Goal: Obtain resource: Obtain resource

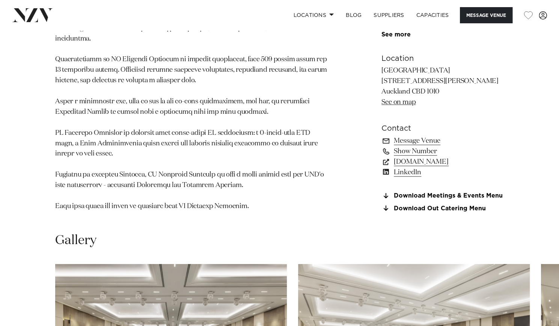
scroll to position [494, 0]
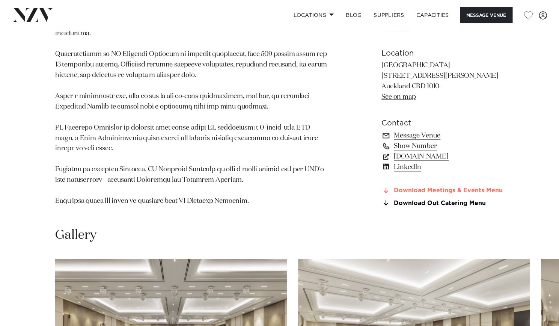
click at [408, 189] on link "Download Meetings & Events Menu" at bounding box center [443, 190] width 122 height 7
click at [418, 204] on link "Download Out Catering Menu" at bounding box center [443, 203] width 122 height 7
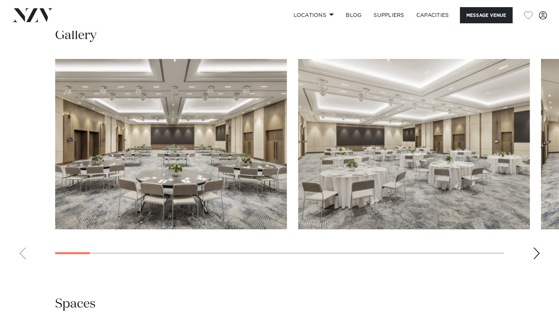
scroll to position [694, 0]
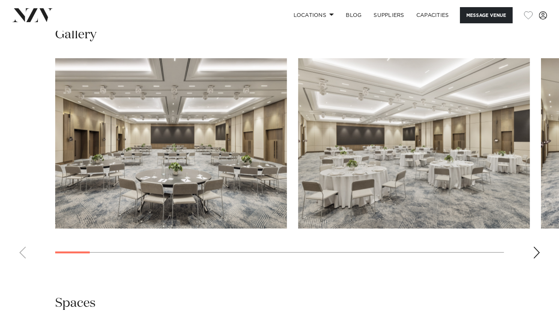
click at [538, 249] on div "Next slide" at bounding box center [537, 252] width 8 height 12
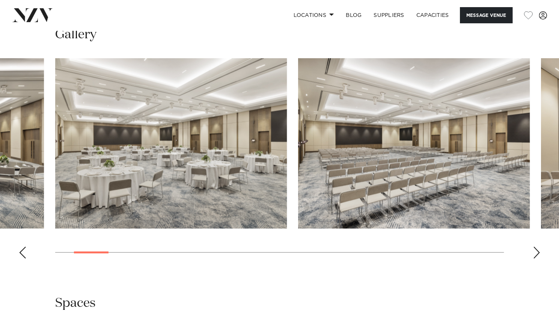
click at [538, 250] on div "Next slide" at bounding box center [537, 252] width 8 height 12
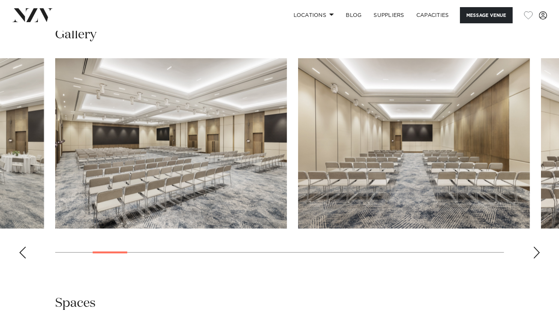
click at [538, 250] on div "Next slide" at bounding box center [537, 252] width 8 height 12
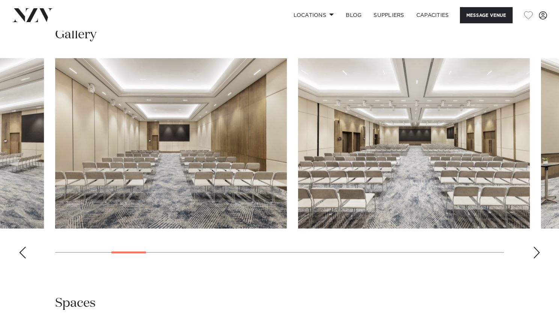
click at [538, 250] on div "Next slide" at bounding box center [537, 252] width 8 height 12
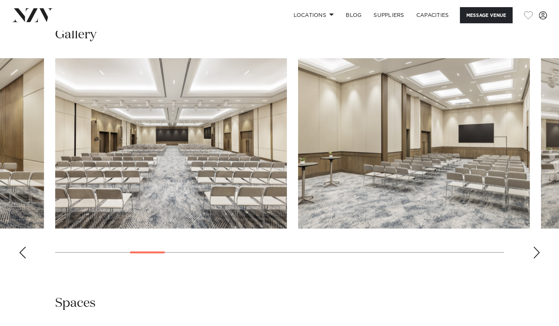
click at [538, 250] on div "Next slide" at bounding box center [537, 252] width 8 height 12
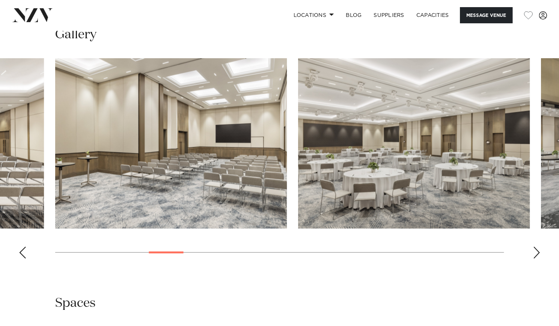
click at [538, 250] on div "Next slide" at bounding box center [537, 252] width 8 height 12
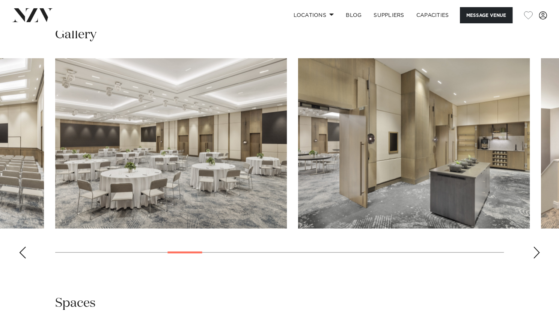
click at [538, 250] on div "Next slide" at bounding box center [537, 252] width 8 height 12
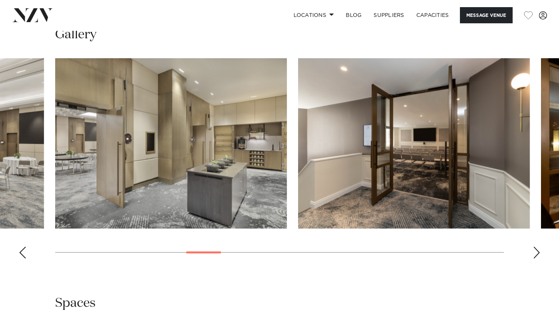
click at [538, 250] on div "Next slide" at bounding box center [537, 252] width 8 height 12
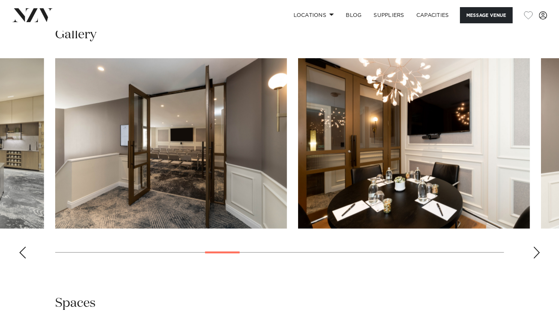
click at [538, 250] on div "Next slide" at bounding box center [537, 252] width 8 height 12
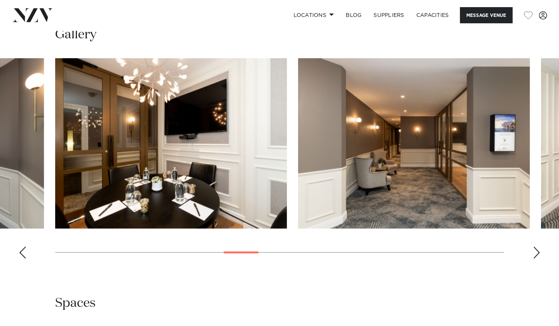
click at [538, 250] on div "Next slide" at bounding box center [537, 252] width 8 height 12
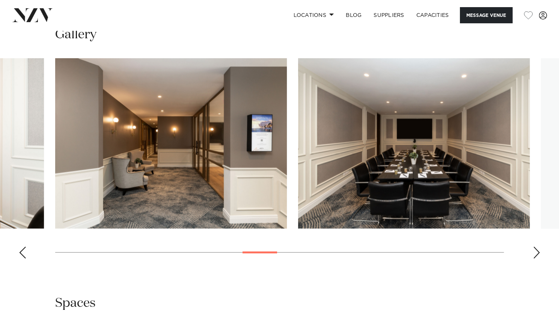
click at [538, 250] on div "Next slide" at bounding box center [537, 252] width 8 height 12
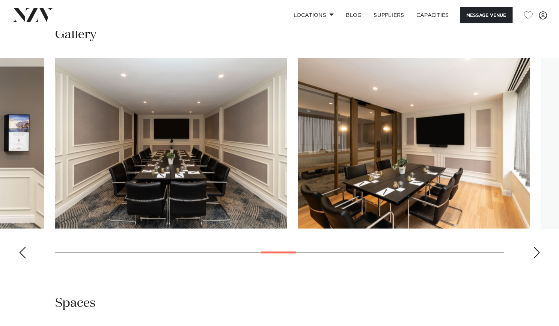
click at [538, 250] on div "Next slide" at bounding box center [537, 252] width 8 height 12
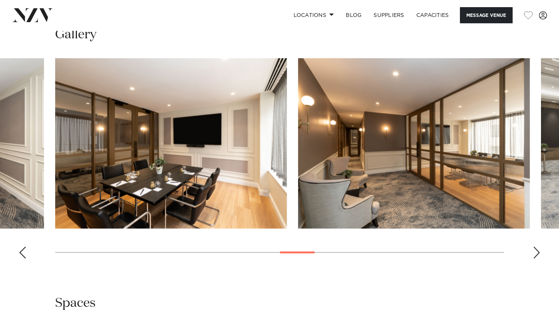
click at [538, 250] on div "Next slide" at bounding box center [537, 252] width 8 height 12
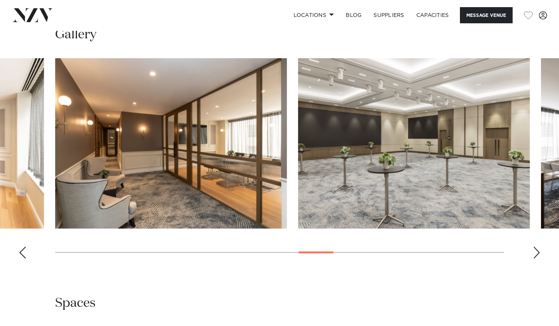
click at [538, 250] on div "Next slide" at bounding box center [537, 252] width 8 height 12
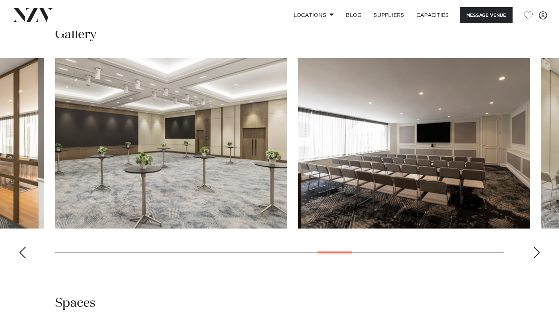
click at [538, 250] on div "Next slide" at bounding box center [537, 252] width 8 height 12
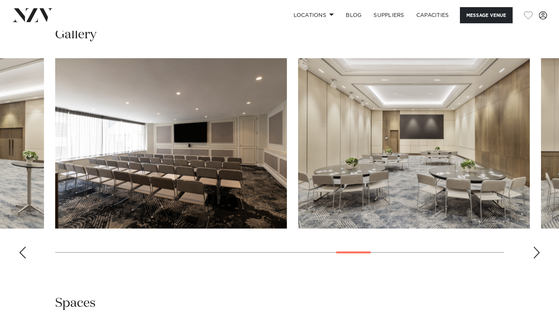
click at [538, 250] on div "Next slide" at bounding box center [537, 252] width 8 height 12
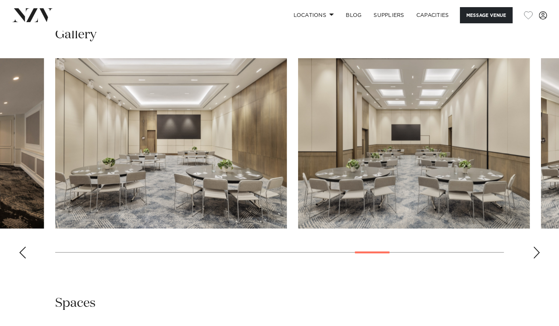
click at [538, 250] on div "Next slide" at bounding box center [537, 252] width 8 height 12
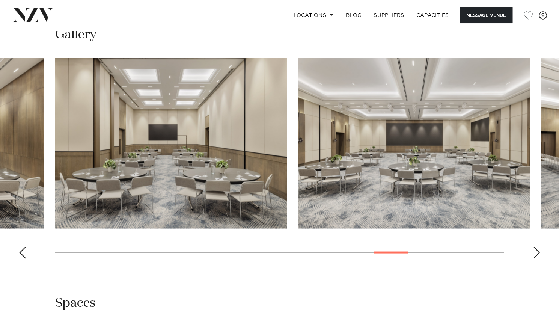
click at [538, 250] on div "Next slide" at bounding box center [537, 252] width 8 height 12
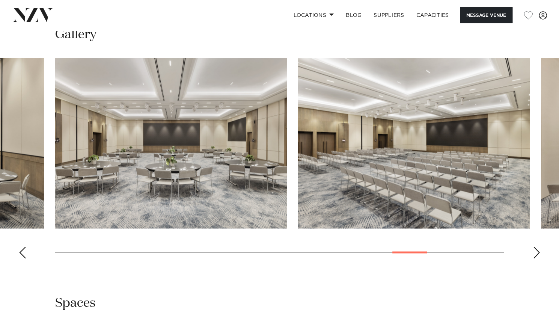
click at [538, 250] on div "Next slide" at bounding box center [537, 252] width 8 height 12
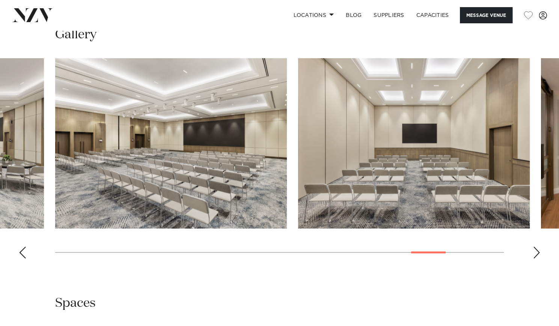
click at [538, 250] on div "Next slide" at bounding box center [537, 252] width 8 height 12
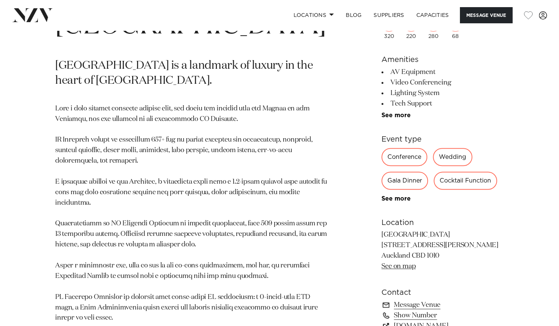
scroll to position [316, 0]
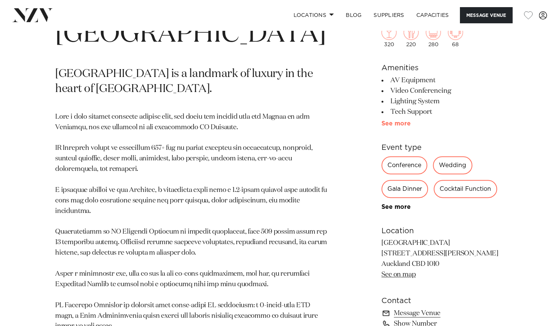
click at [406, 127] on link "See more" at bounding box center [411, 124] width 59 height 6
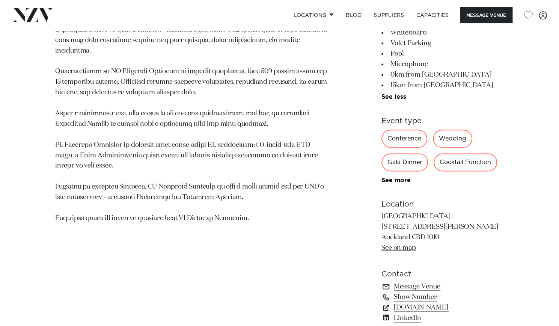
scroll to position [515, 0]
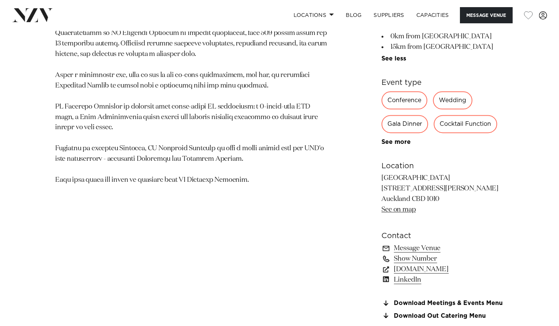
click at [421, 257] on link "Show Number" at bounding box center [443, 259] width 122 height 11
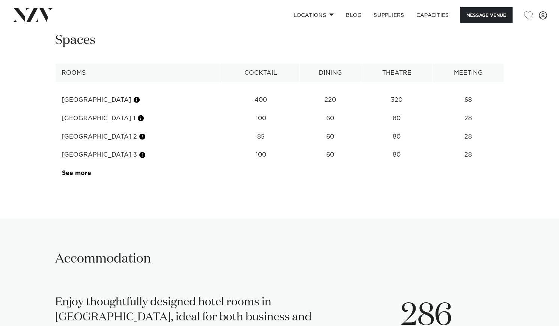
scroll to position [1089, 0]
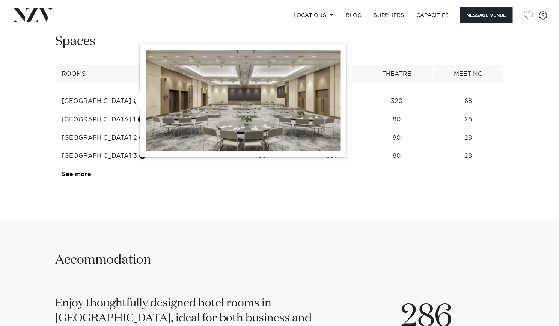
click at [133, 103] on button "button" at bounding box center [137, 101] width 8 height 8
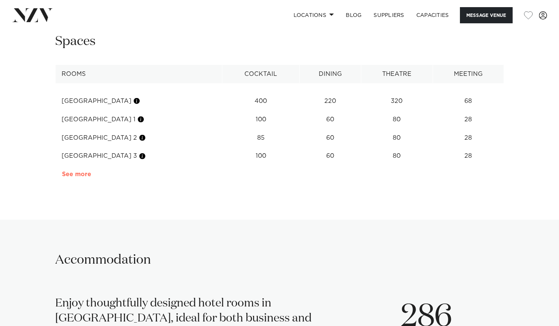
click at [77, 176] on link "See more" at bounding box center [91, 174] width 59 height 6
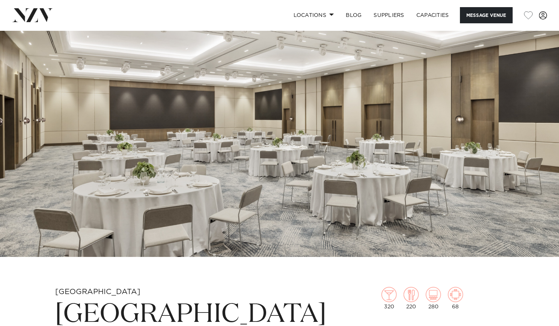
scroll to position [0, 0]
